Goal: Transaction & Acquisition: Subscribe to service/newsletter

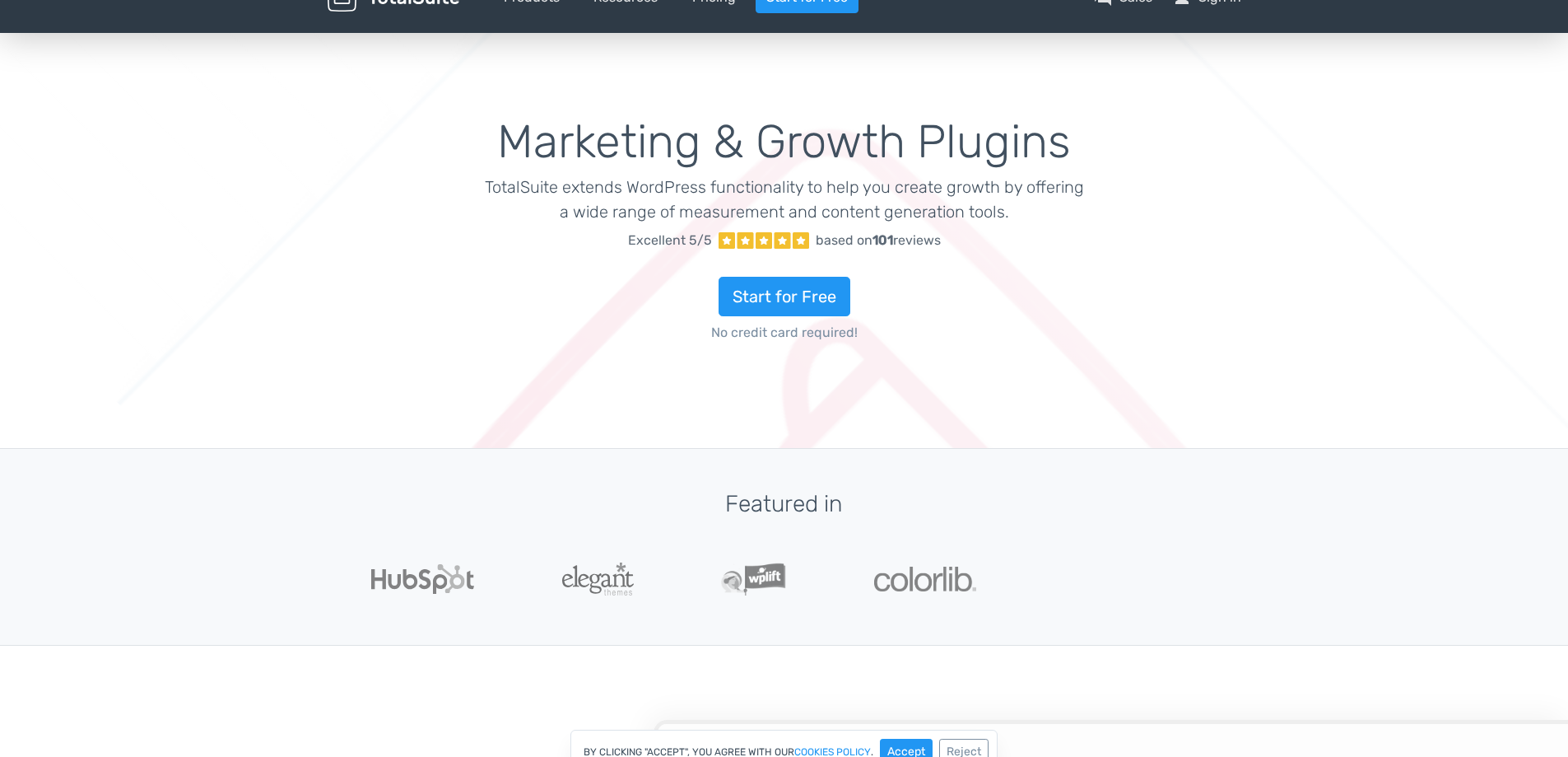
scroll to position [248, 0]
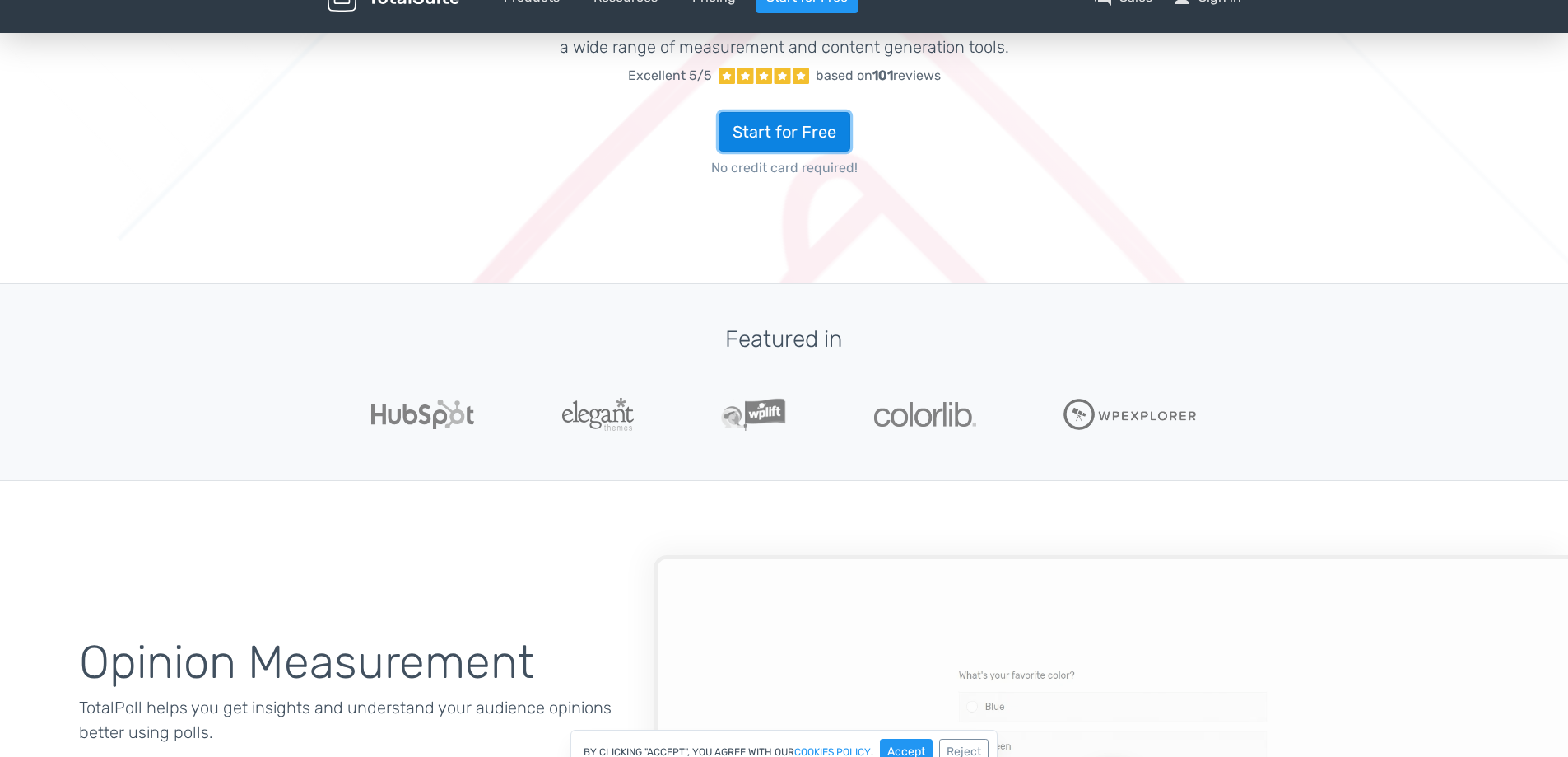
click at [780, 145] on link "Start for Free" at bounding box center [784, 131] width 132 height 39
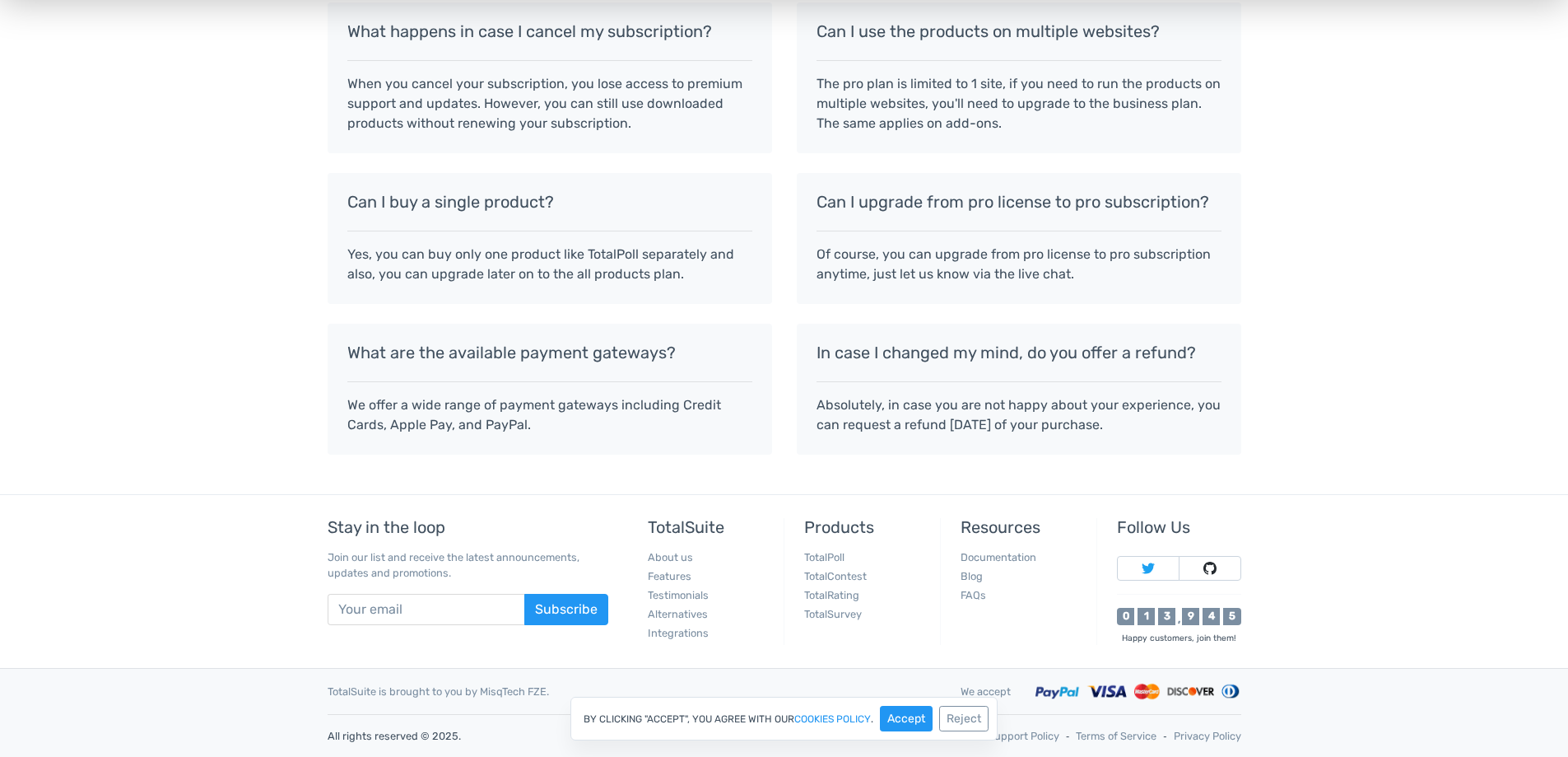
scroll to position [1427, 0]
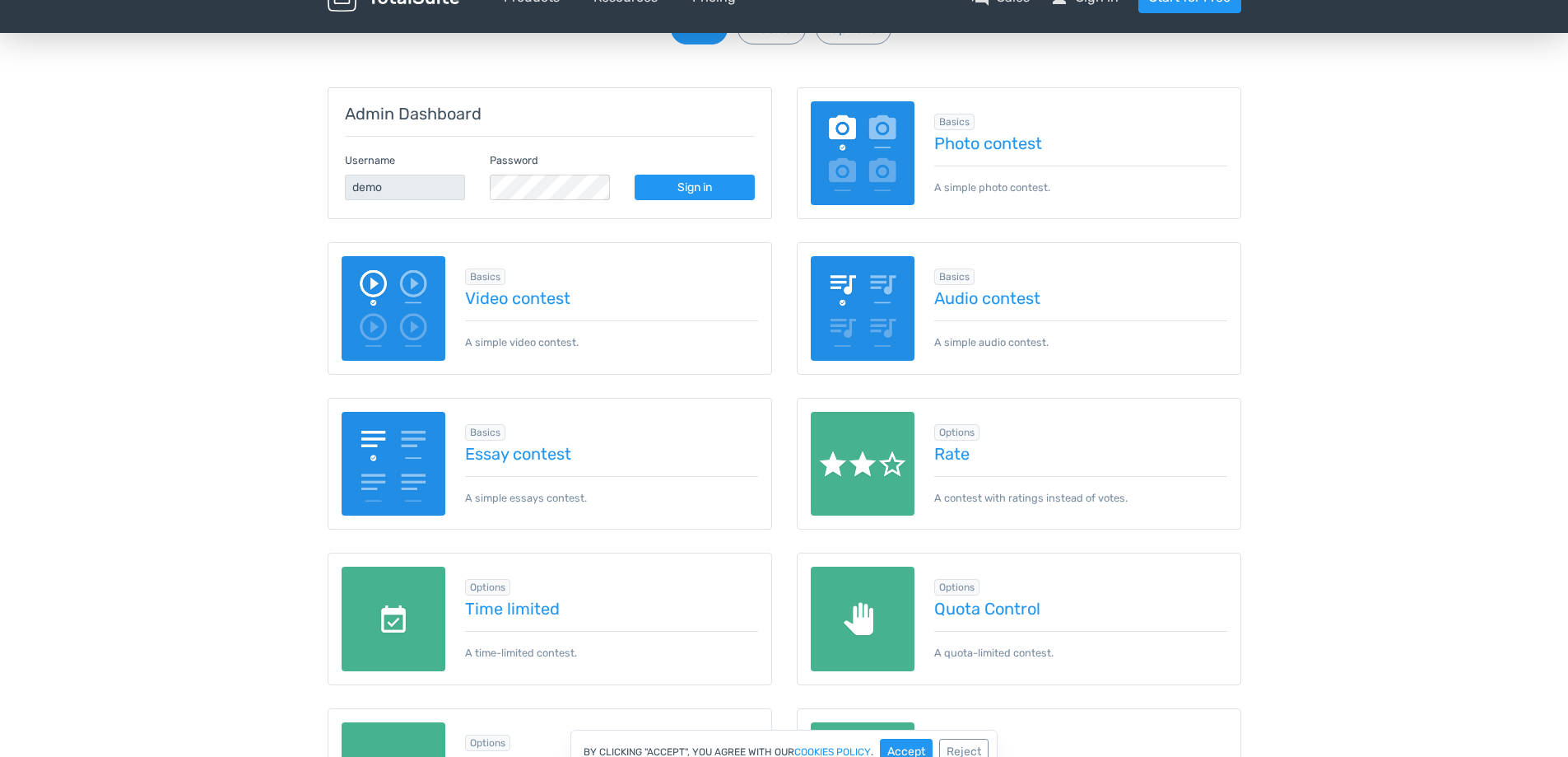
scroll to position [165, 0]
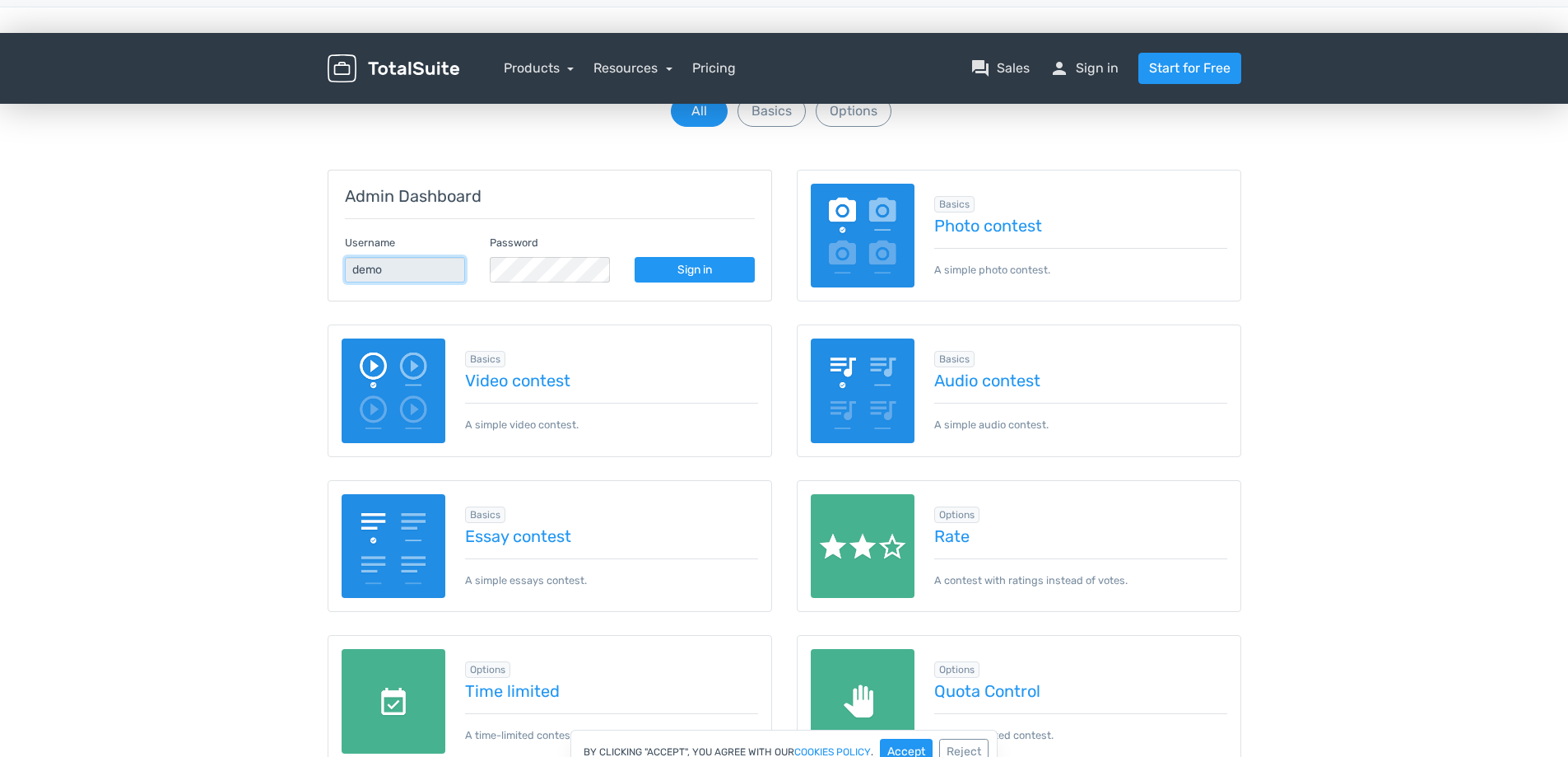
click at [412, 269] on input "demo" at bounding box center [404, 270] width 120 height 26
click at [429, 272] on input "demo" at bounding box center [404, 270] width 120 height 26
click at [668, 281] on link "Sign in" at bounding box center [694, 270] width 120 height 26
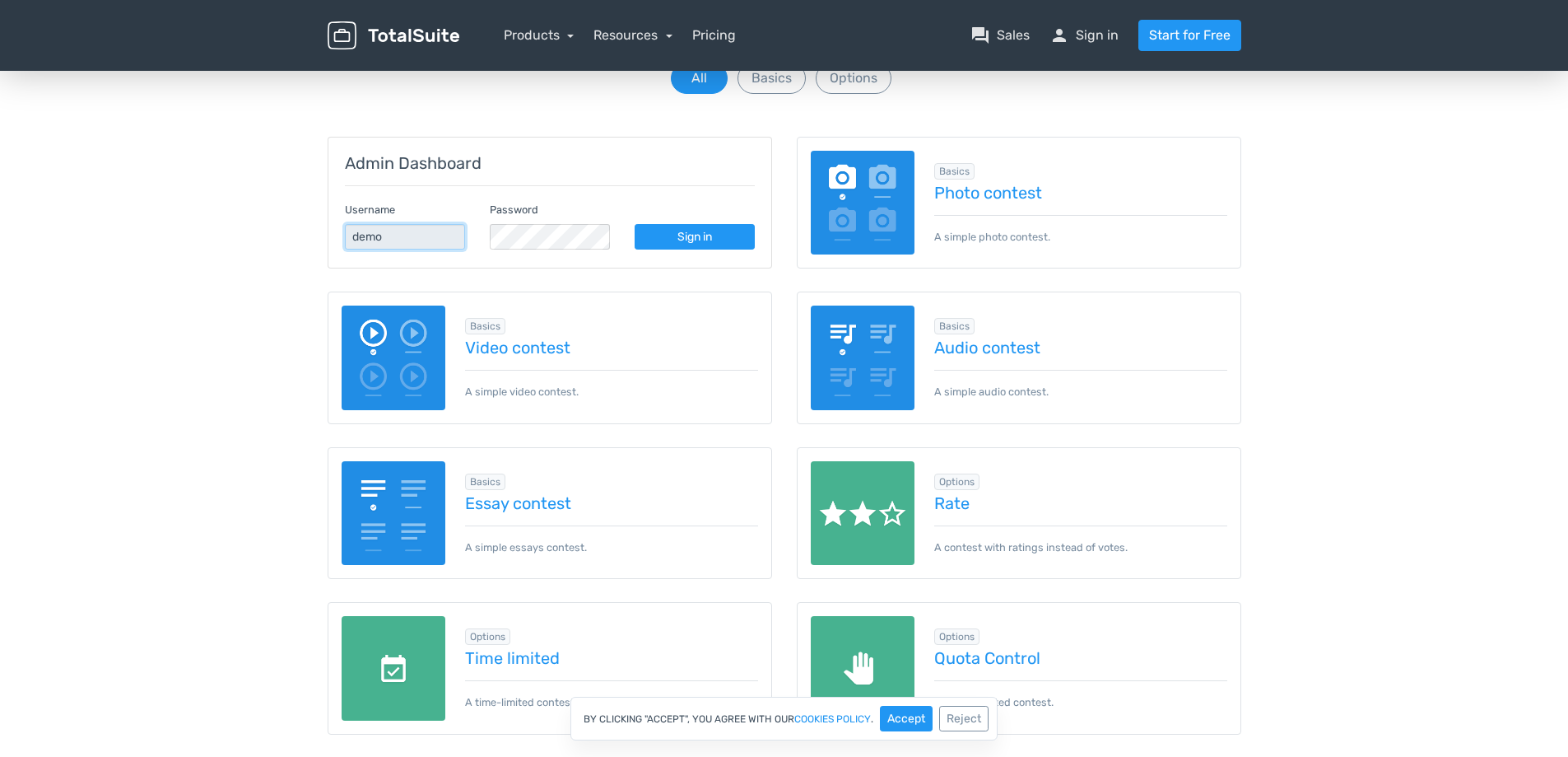
drag, startPoint x: 400, startPoint y: 229, endPoint x: 272, endPoint y: 237, distance: 128.2
click at [272, 237] on div "Browse demos by category All Basics Options Admin Dashboard Username demo Passw…" at bounding box center [784, 629] width 1568 height 1229
click at [415, 230] on input "demo" at bounding box center [404, 237] width 120 height 26
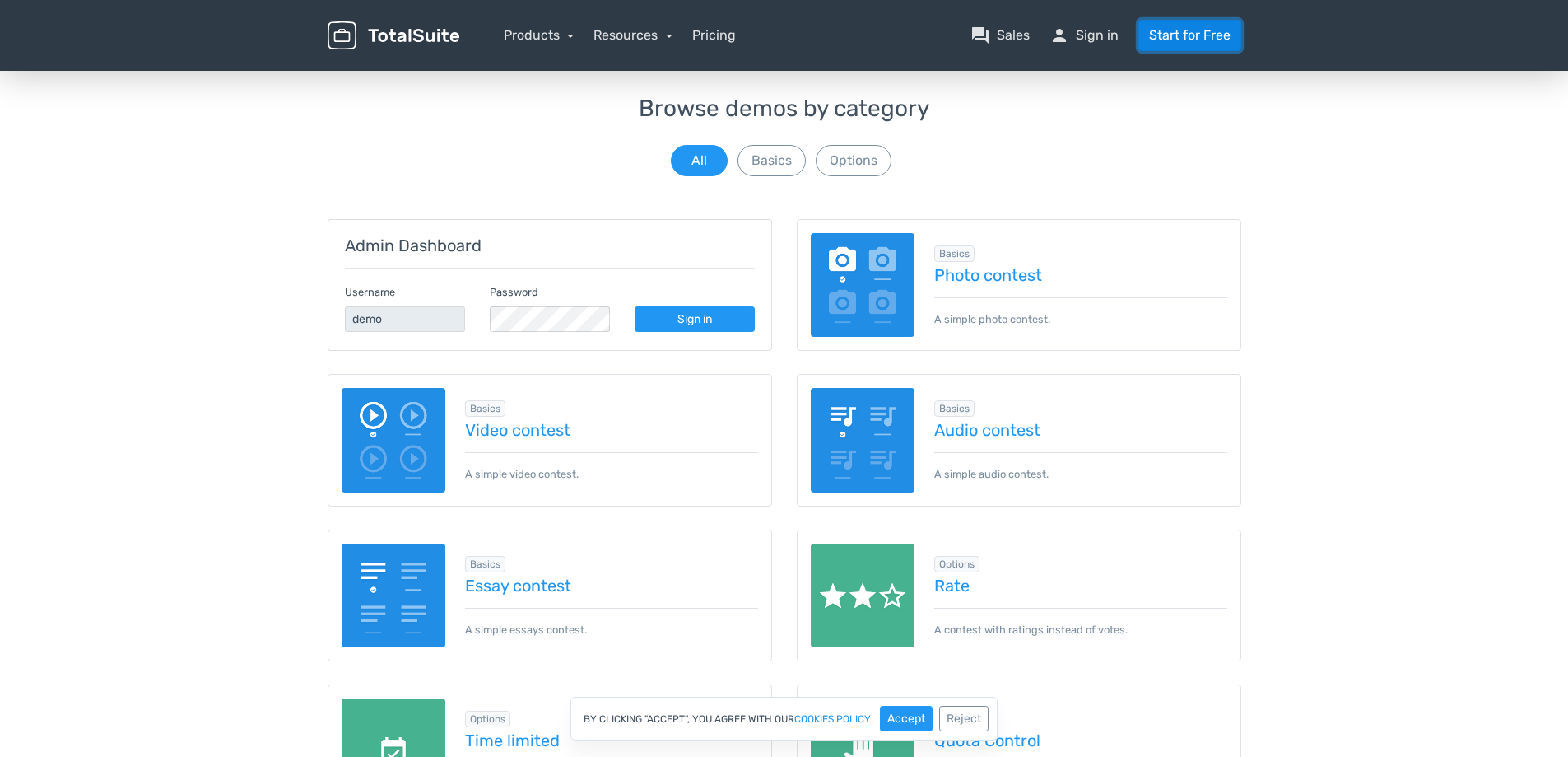
click at [1166, 30] on link "Start for Free" at bounding box center [1190, 36] width 103 height 31
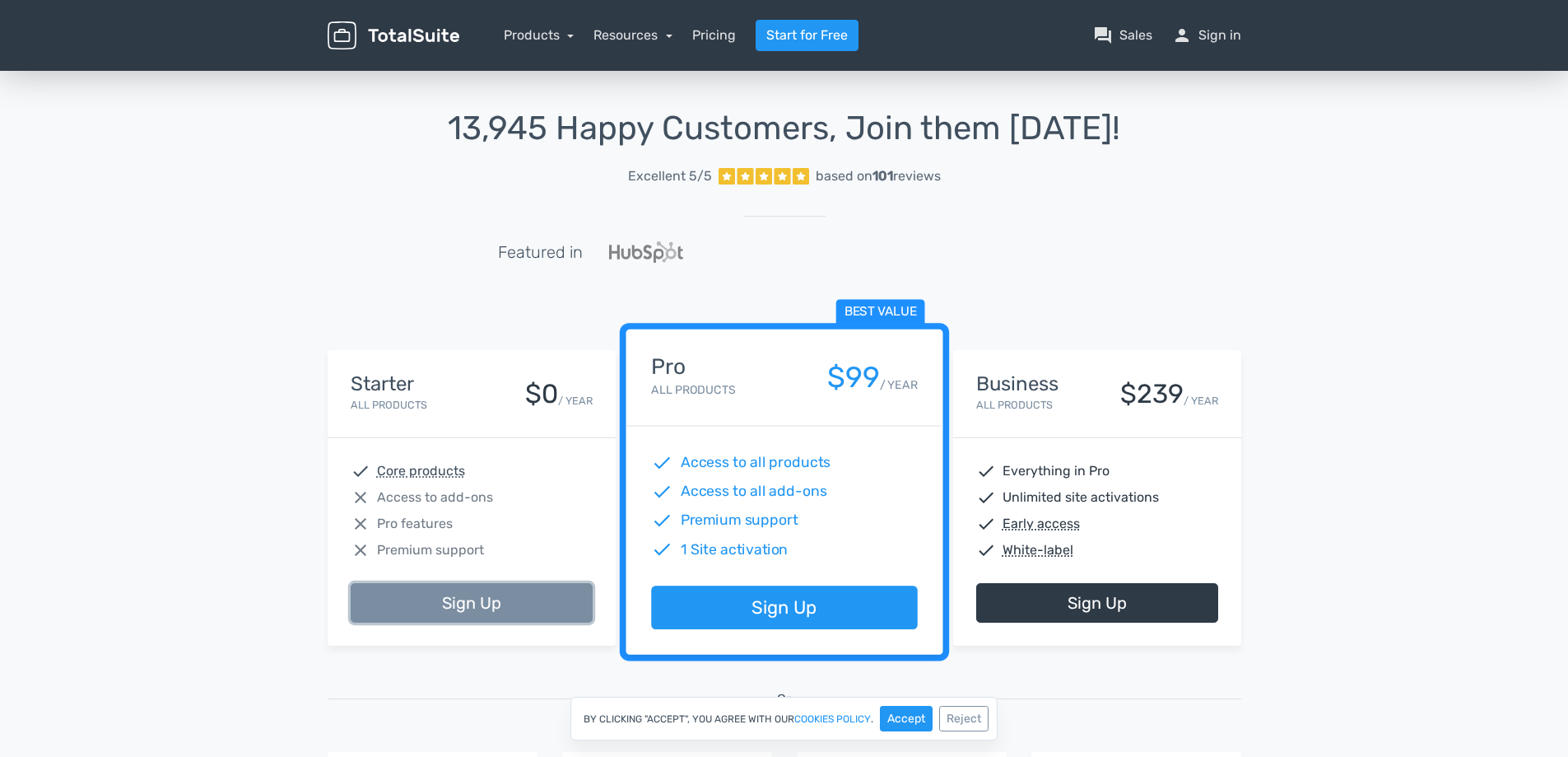
click at [507, 588] on link "Sign Up" at bounding box center [471, 602] width 242 height 39
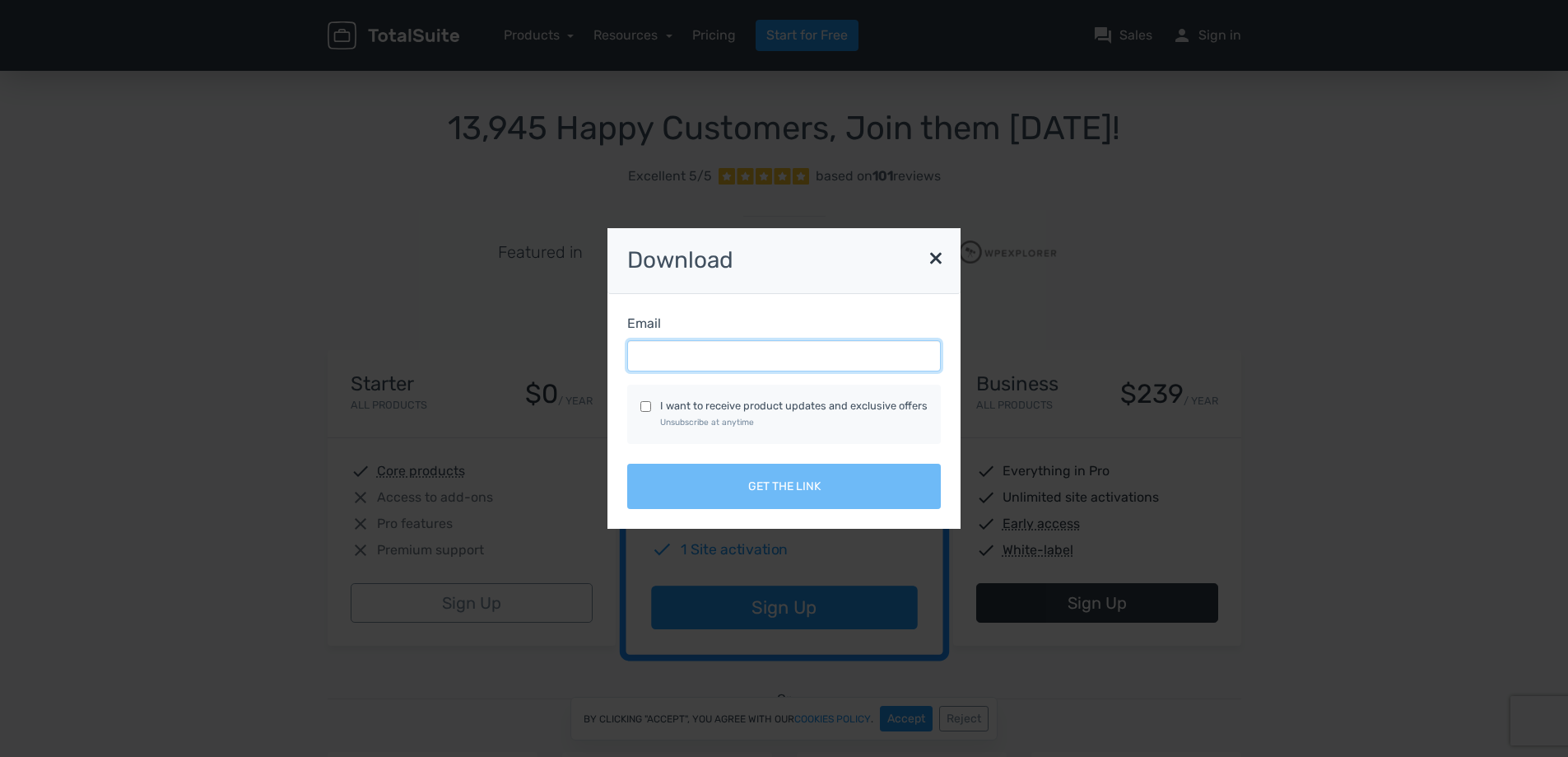
click at [673, 367] on input "Email" at bounding box center [784, 355] width 314 height 31
click at [928, 252] on button "×" at bounding box center [936, 256] width 33 height 41
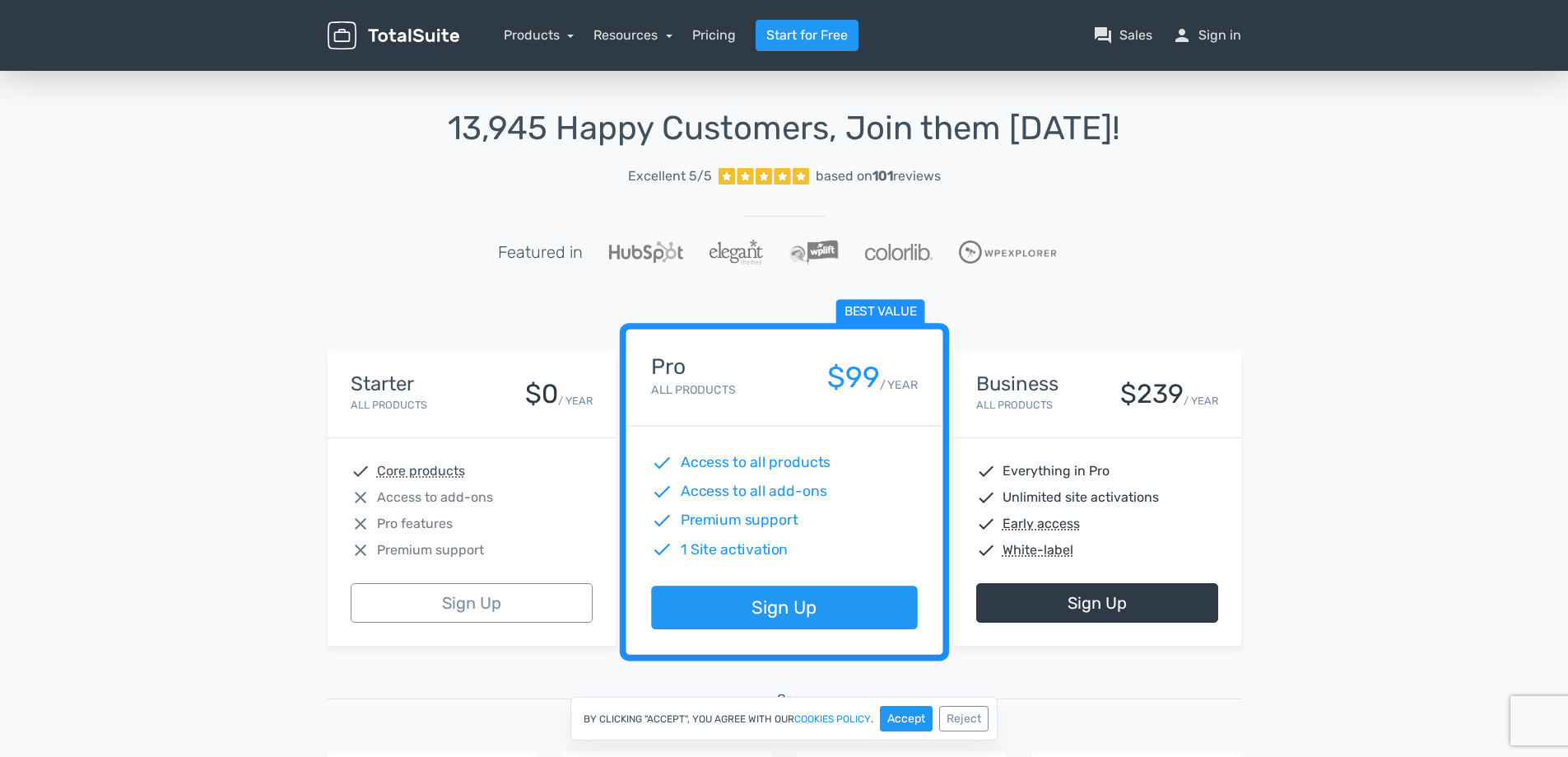
click at [818, 405] on div "Best value Pro All Products $99 / YEAR" at bounding box center [784, 378] width 317 height 97
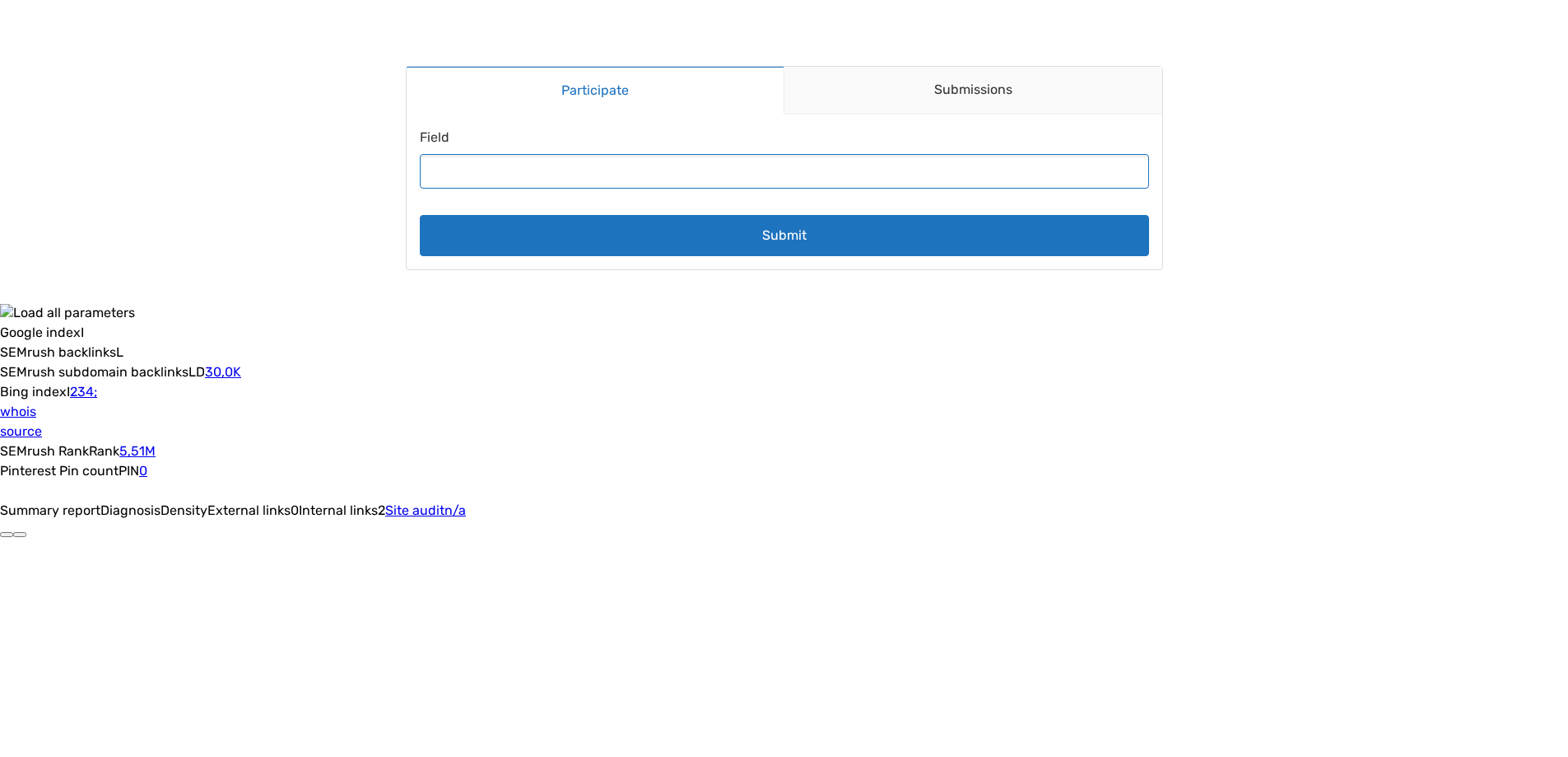
click at [618, 173] on input "Field" at bounding box center [784, 171] width 730 height 35
click at [923, 99] on link "Submissions" at bounding box center [972, 91] width 378 height 48
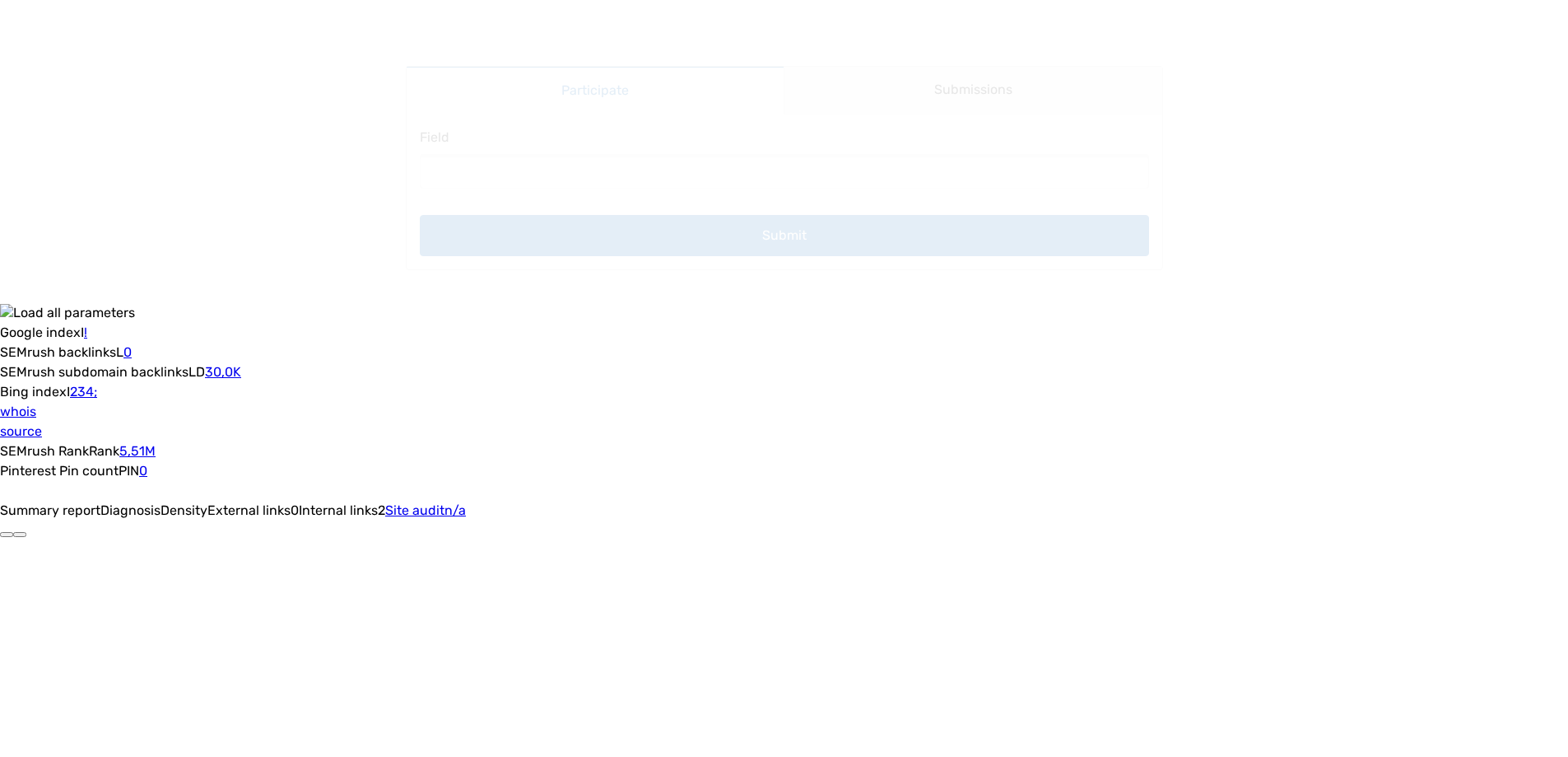
click at [685, 94] on main "Participate Submissions Participate Submissions Submitting Field Submit" at bounding box center [784, 168] width 790 height 270
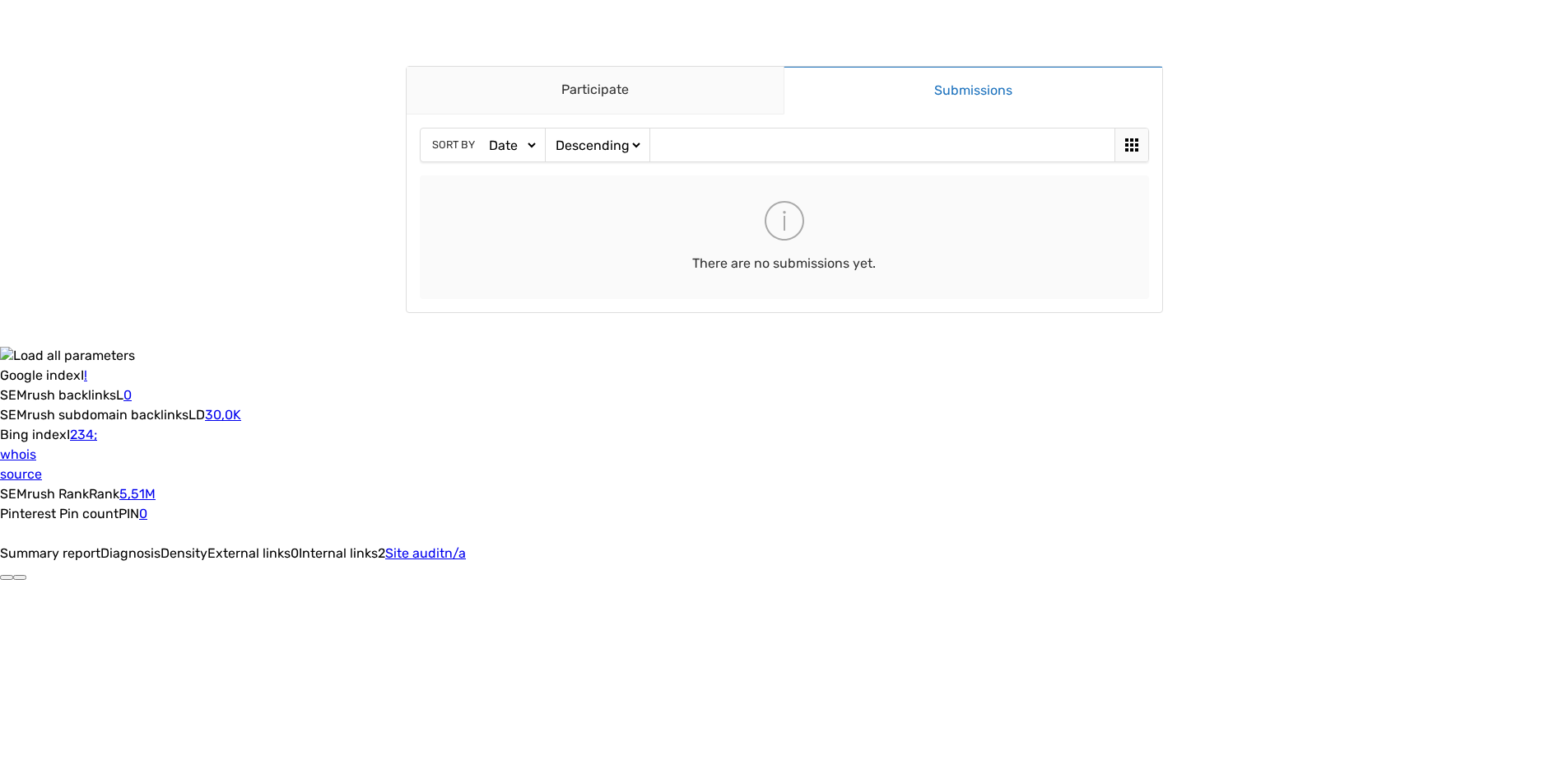
click at [609, 146] on select "Ascending Descending" at bounding box center [598, 145] width 90 height 17
drag, startPoint x: 609, startPoint y: 146, endPoint x: 683, endPoint y: 143, distance: 74.1
click at [609, 146] on select "Ascending Descending" at bounding box center [598, 145] width 90 height 17
click at [955, 91] on link "Submissions" at bounding box center [972, 90] width 378 height 48
click at [606, 84] on main "Participate Submissions Participate Submissions Sort by Date Views Votes Title …" at bounding box center [784, 189] width 790 height 313
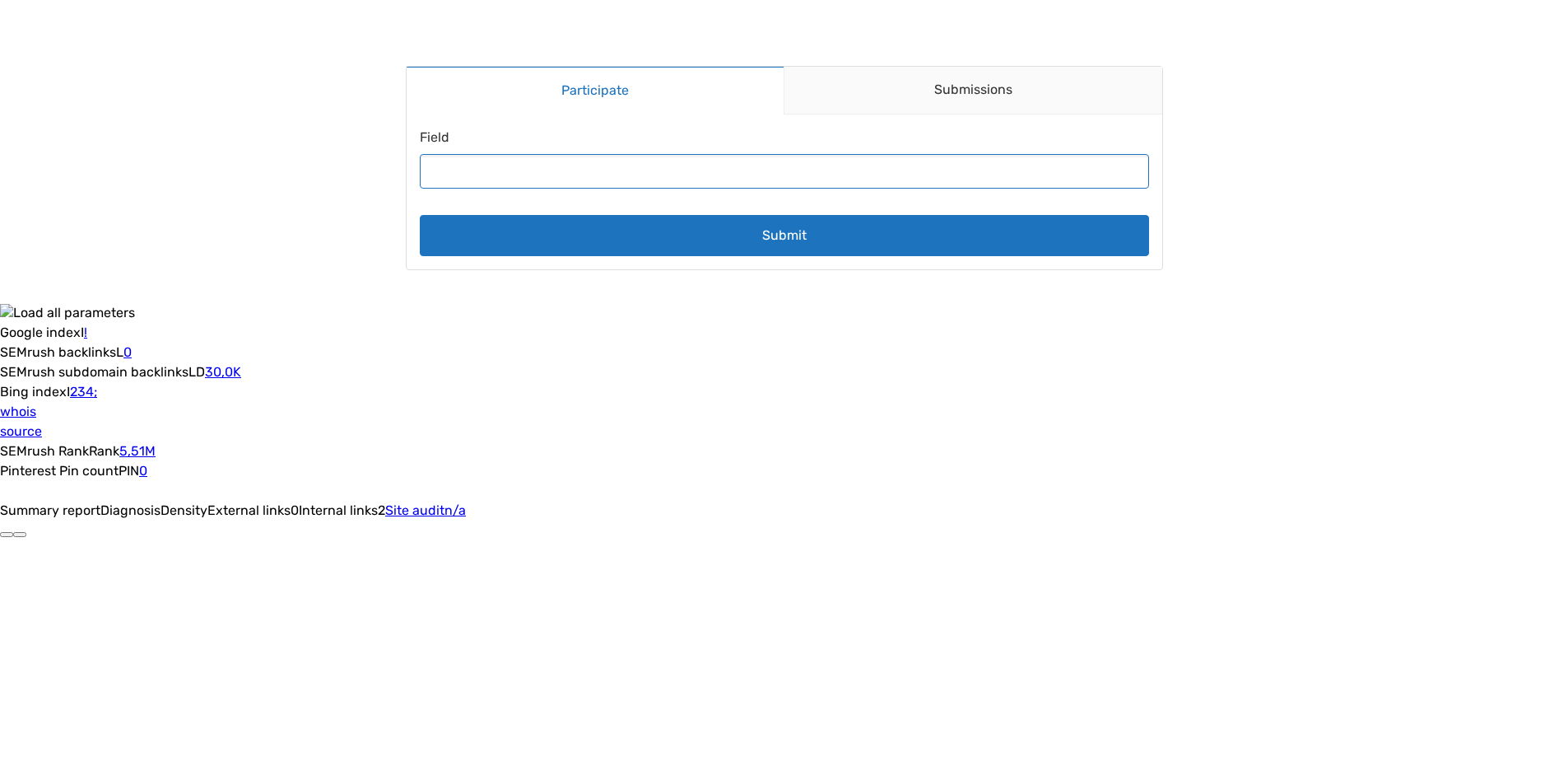
click at [621, 178] on input "Field" at bounding box center [784, 171] width 730 height 35
